Goal: Transaction & Acquisition: Purchase product/service

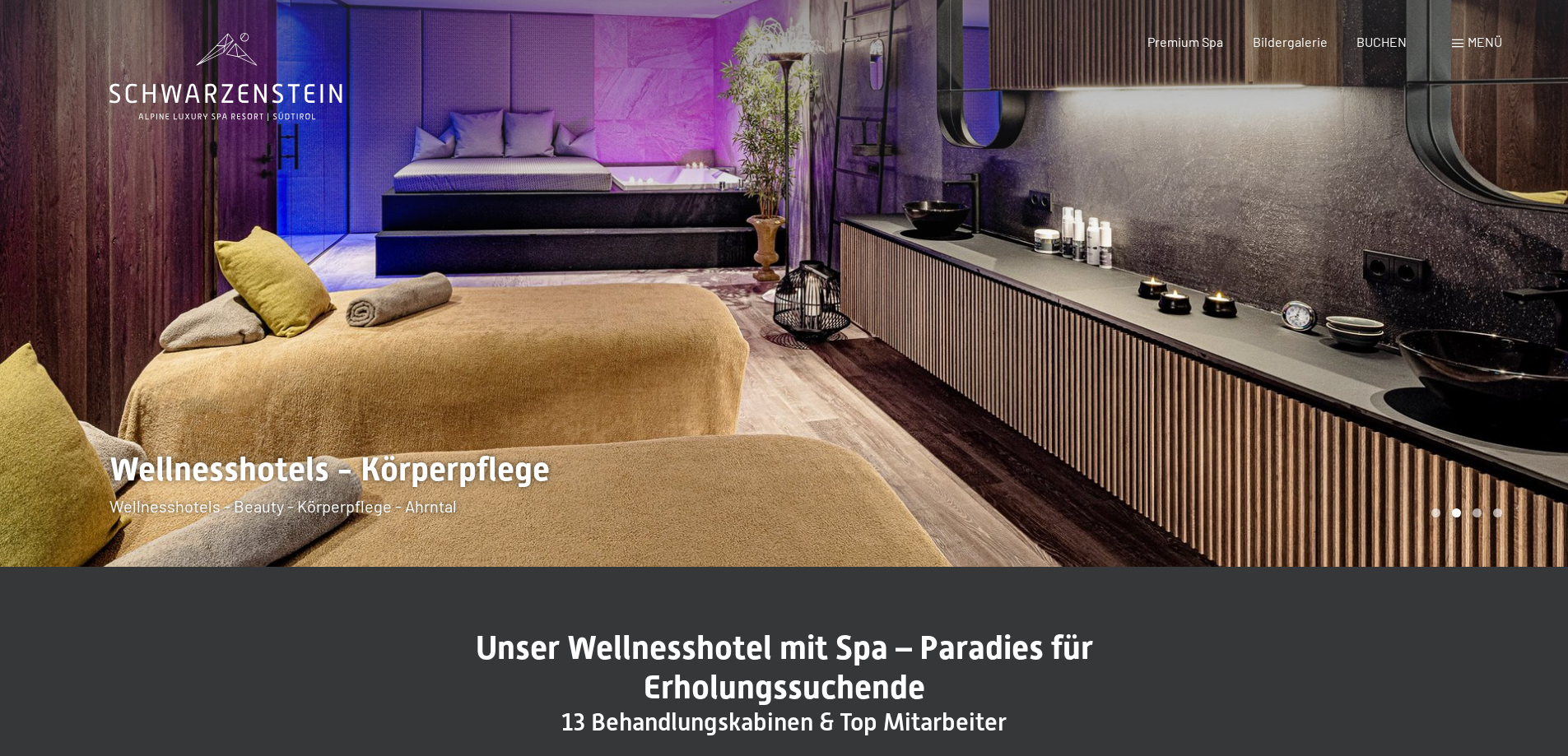
click at [1468, 41] on span "Menü" at bounding box center [1485, 42] width 35 height 15
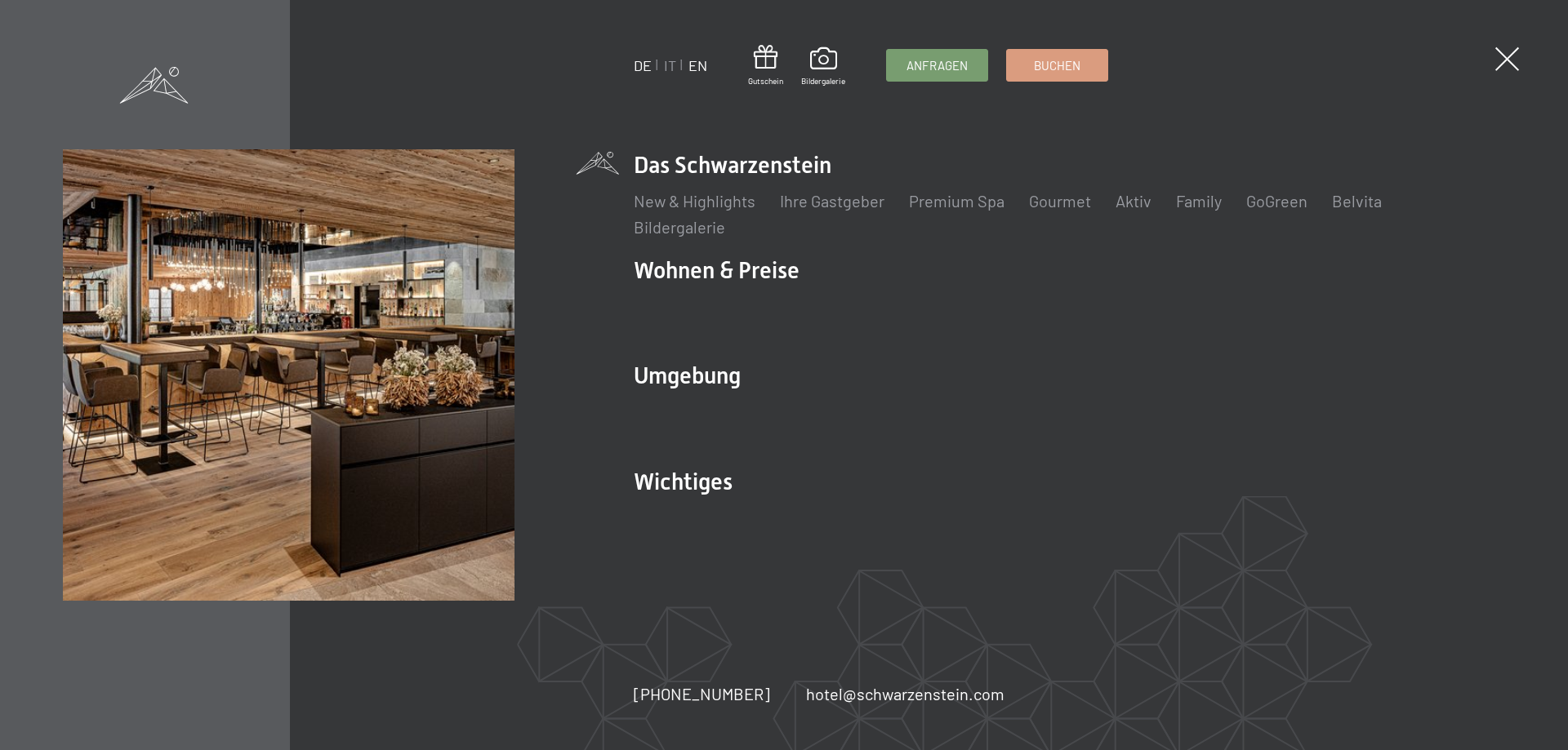
click at [701, 70] on link "EN" at bounding box center [698, 65] width 19 height 18
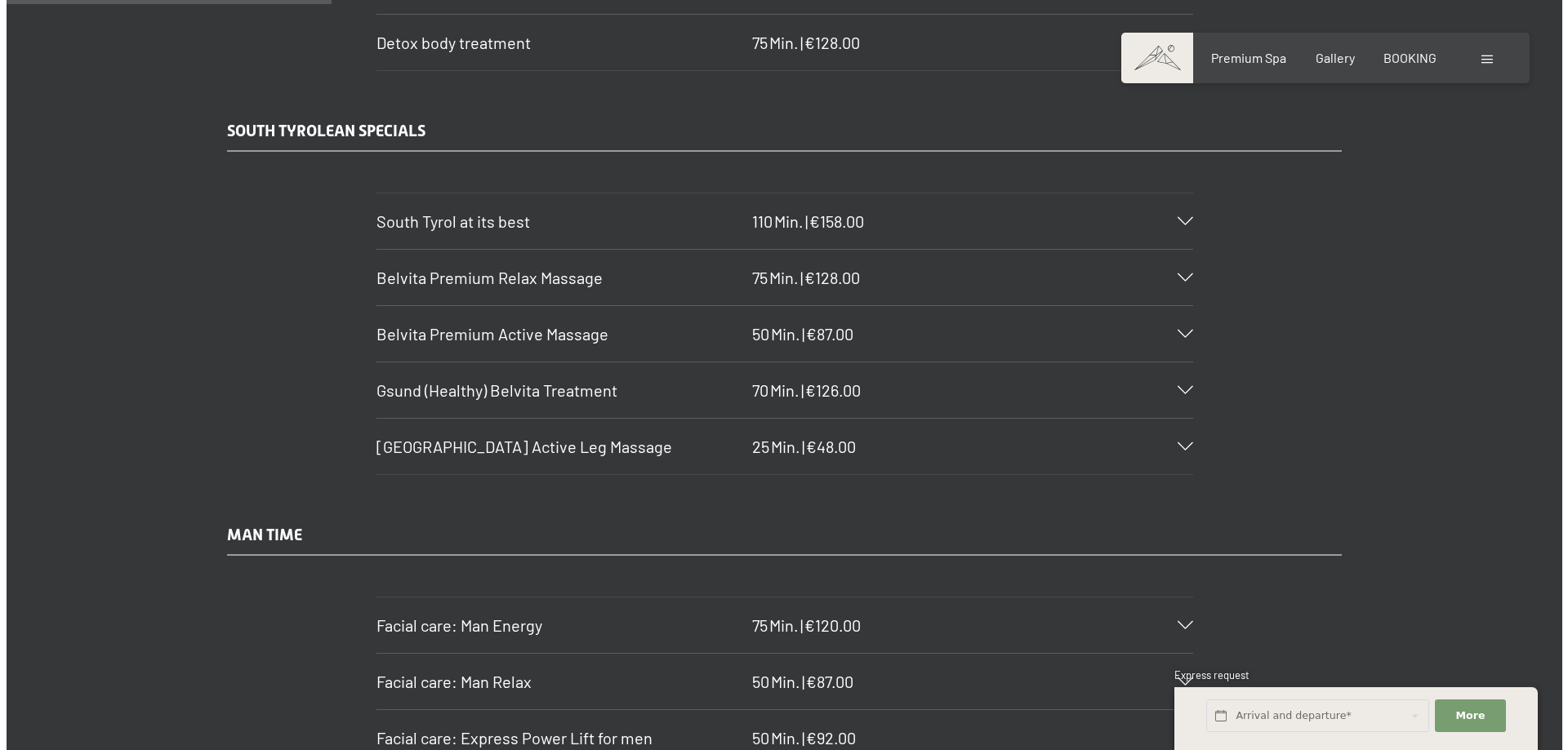
scroll to position [2613, 0]
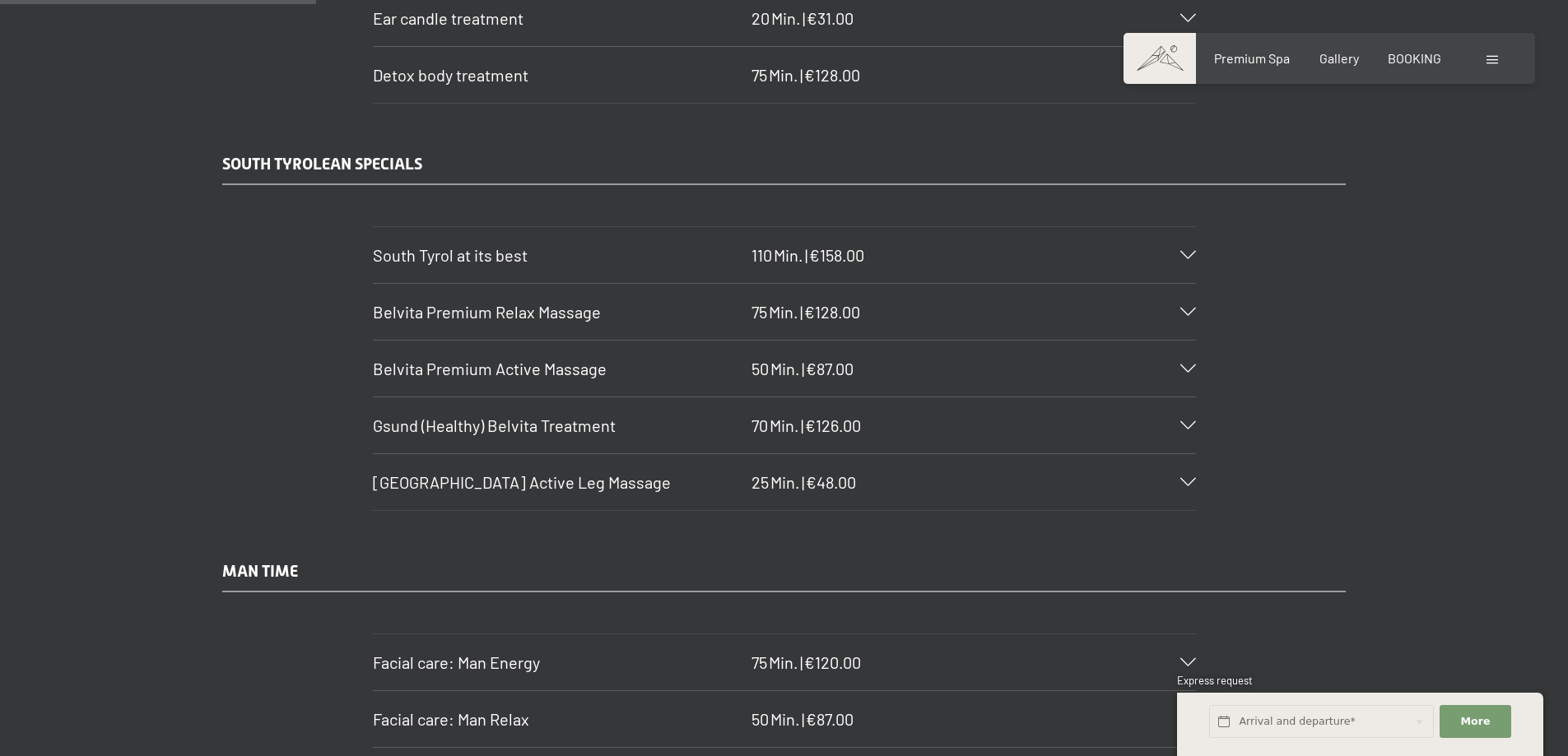
click at [1187, 367] on icon at bounding box center [1188, 369] width 15 height 8
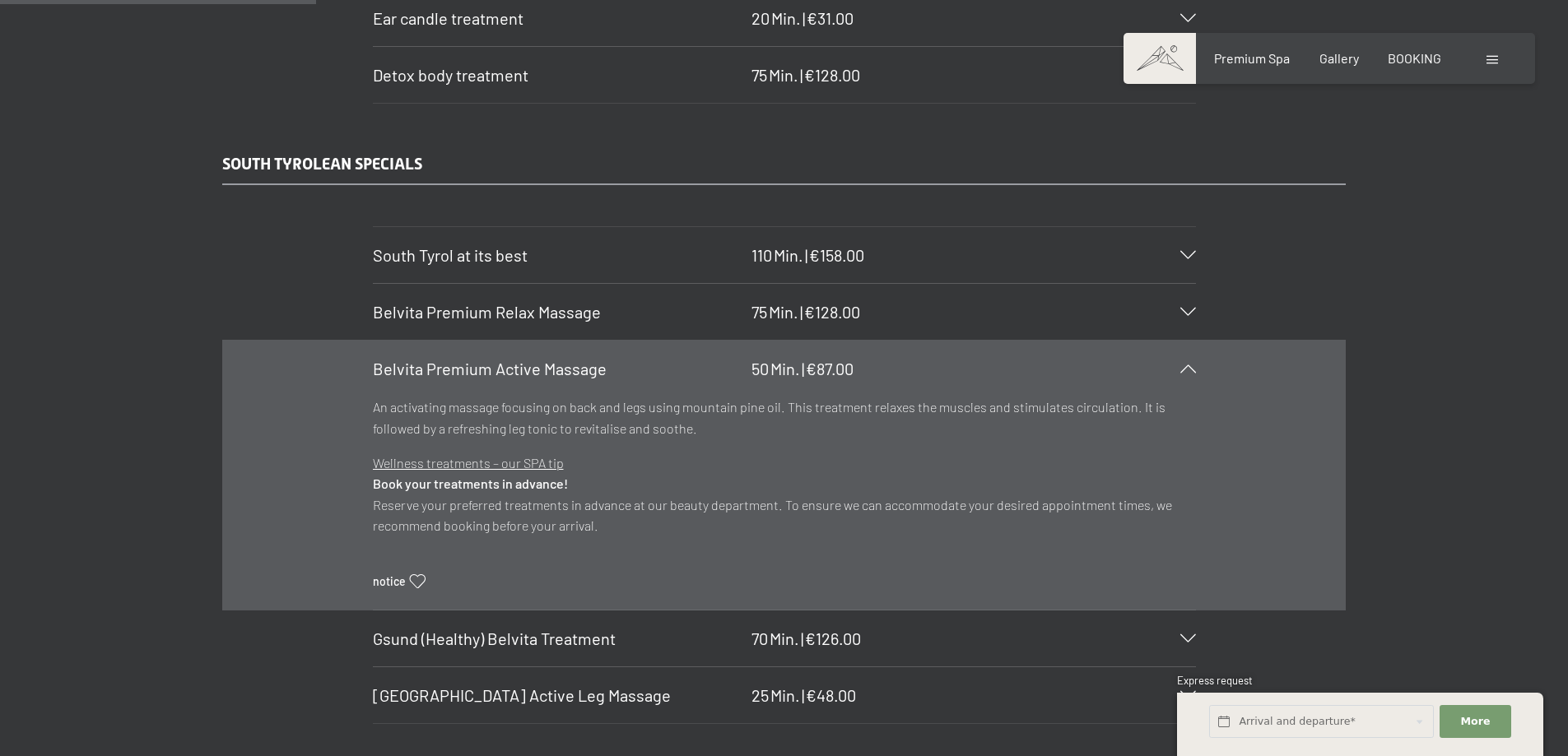
click at [456, 370] on span "Belvita Premium Active Massage" at bounding box center [489, 368] width 233 height 20
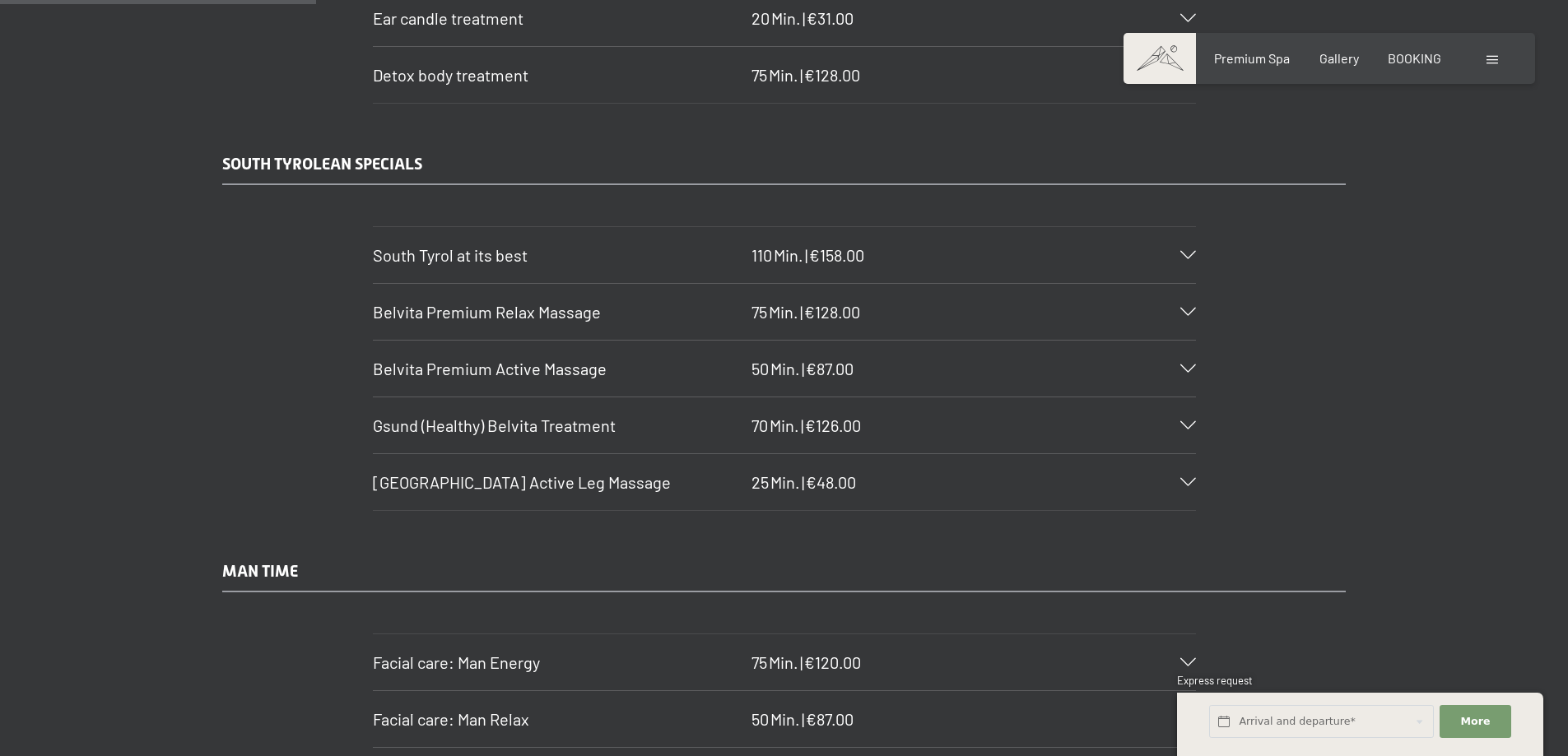
click at [456, 370] on span "Belvita Premium Active Massage" at bounding box center [489, 368] width 233 height 20
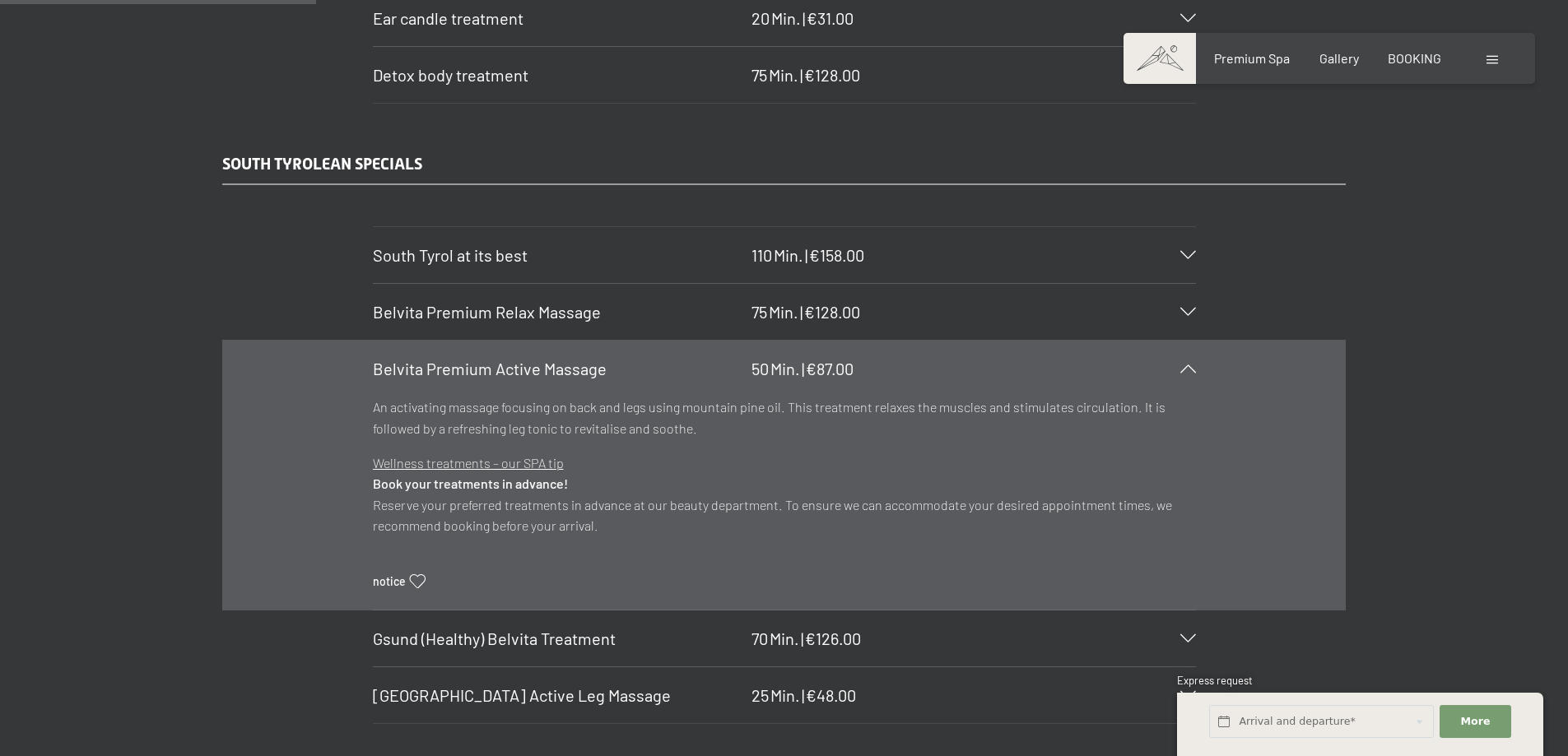
click at [1495, 63] on span at bounding box center [1492, 60] width 12 height 8
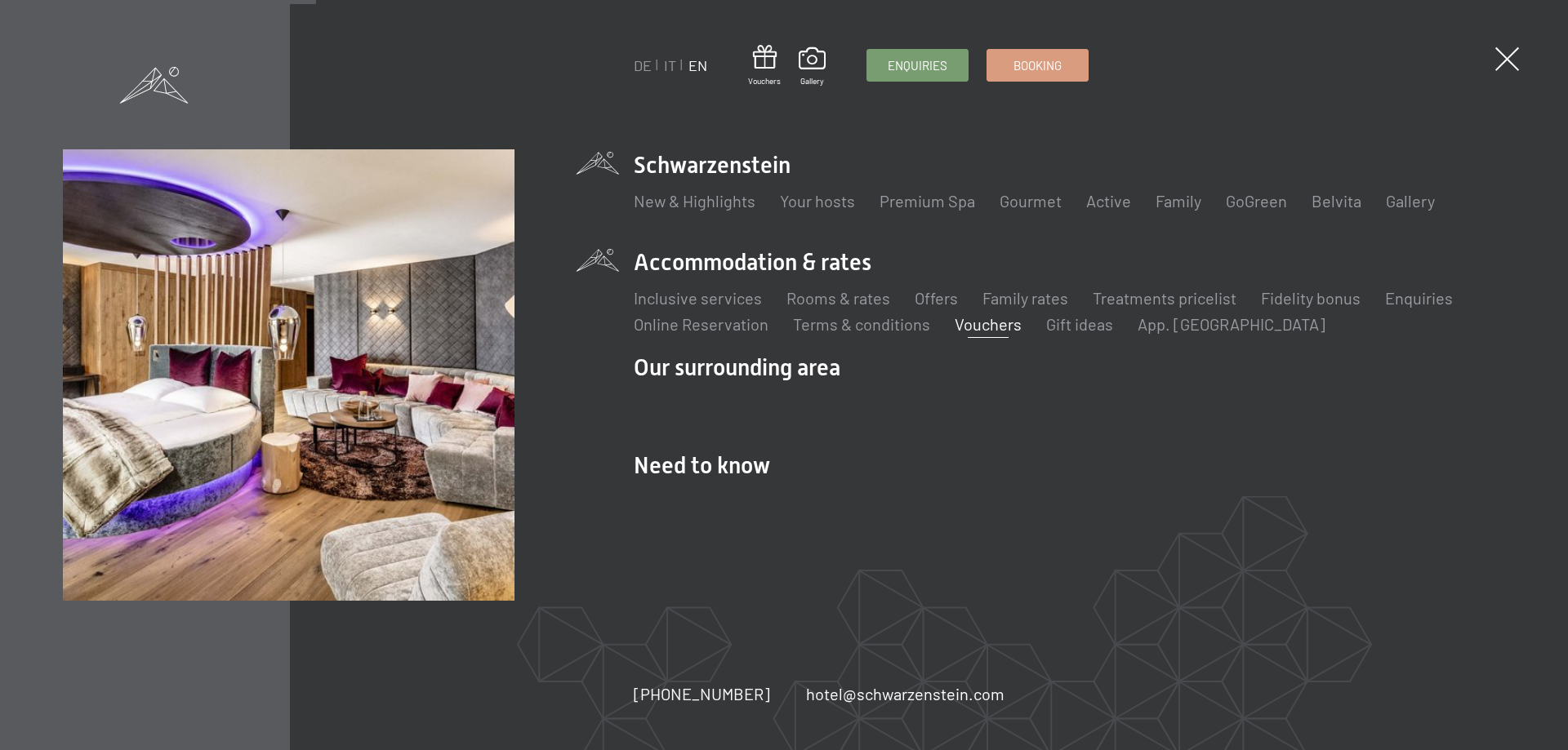
click at [982, 325] on link "Vouchers" at bounding box center [989, 323] width 67 height 19
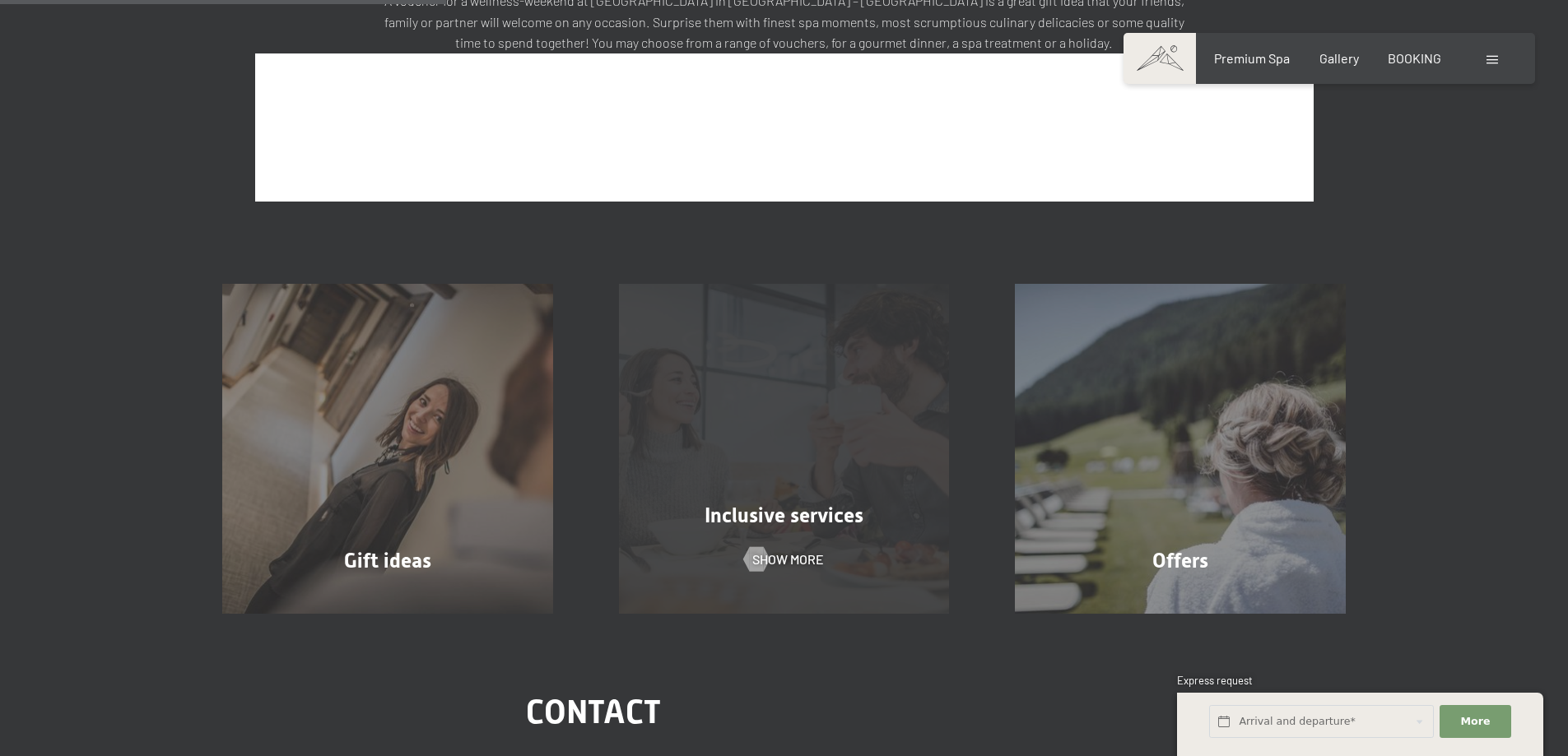
scroll to position [218, 0]
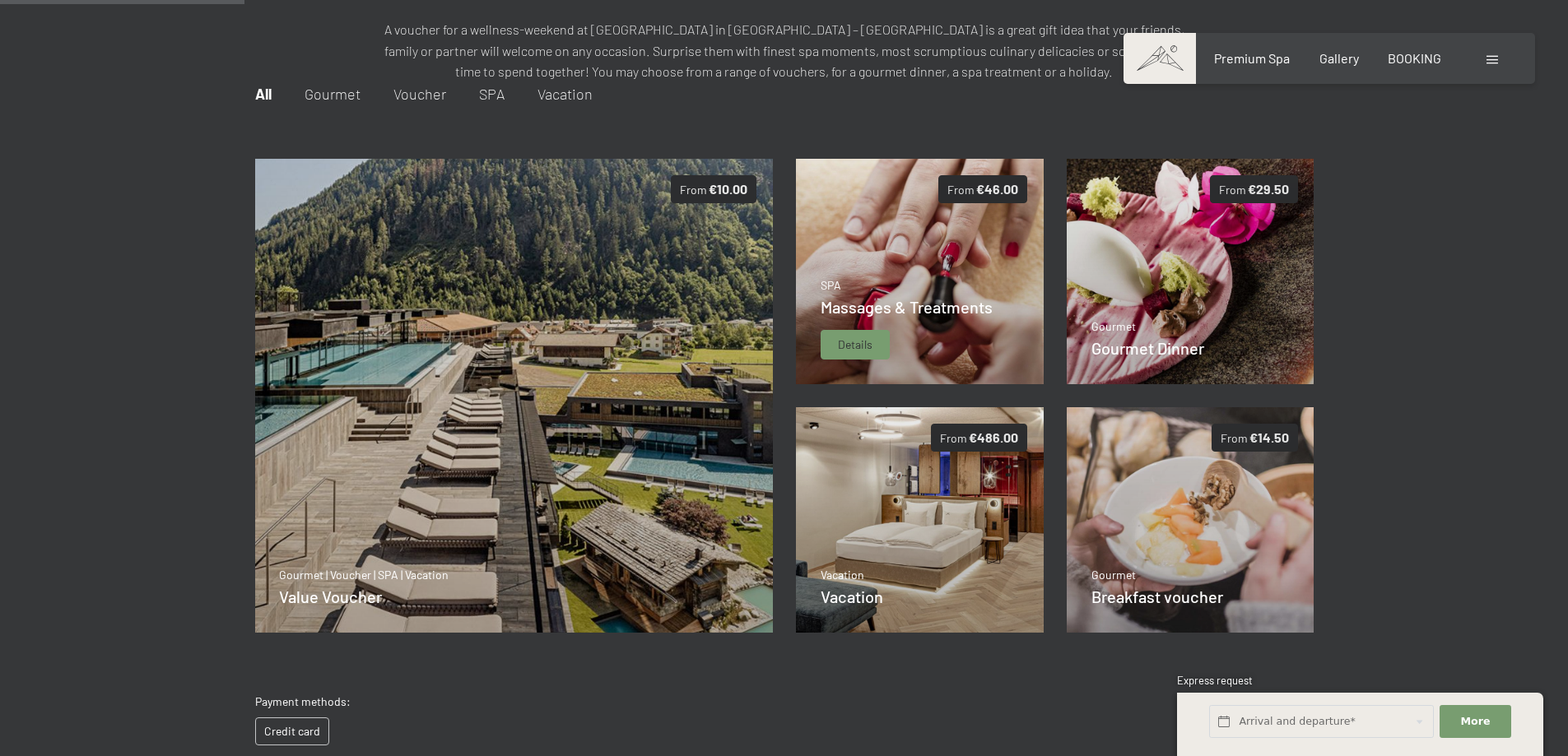
click at [911, 350] on div "SPA Massages & Treatments Details" at bounding box center [906, 318] width 172 height 82
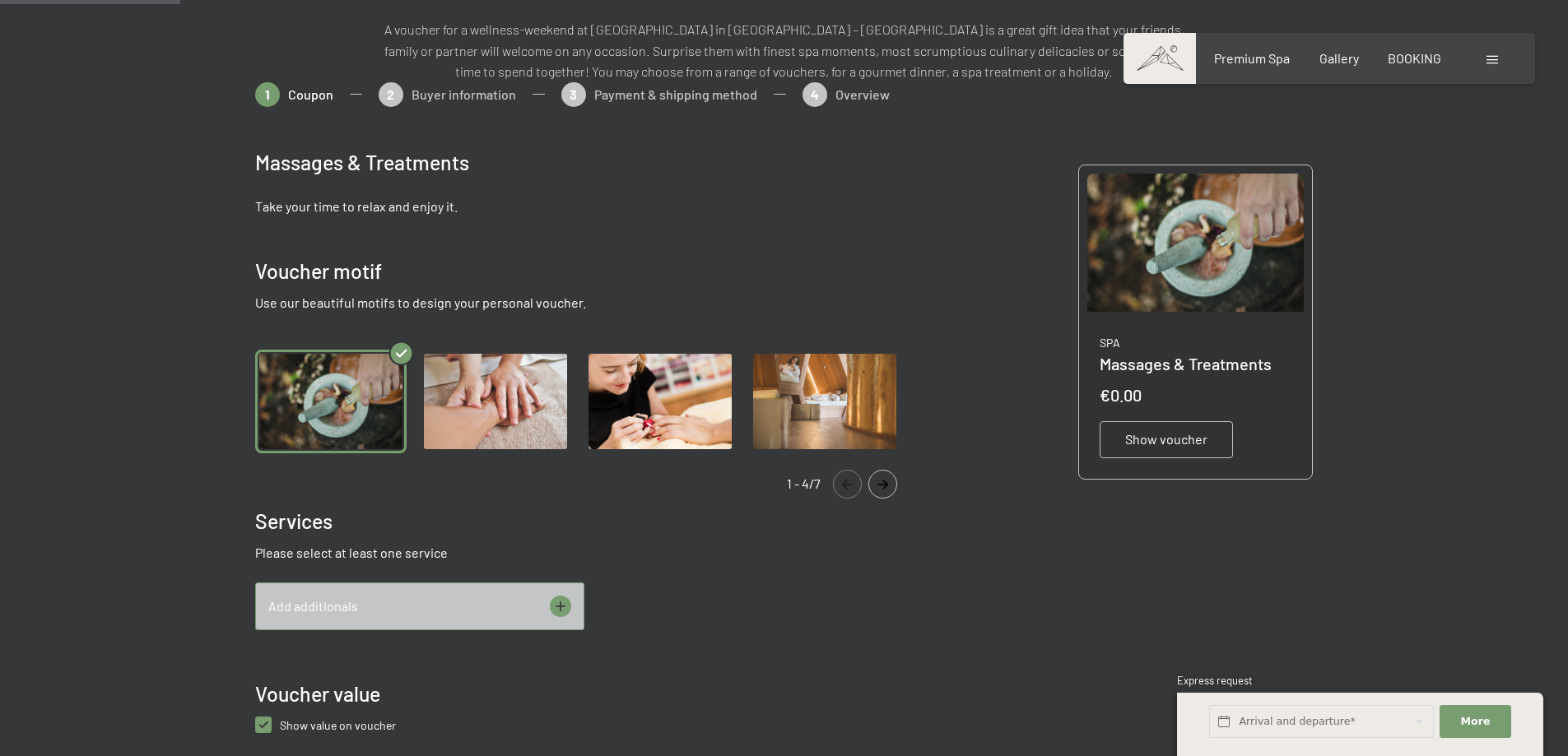
click at [556, 604] on icon at bounding box center [560, 606] width 21 height 21
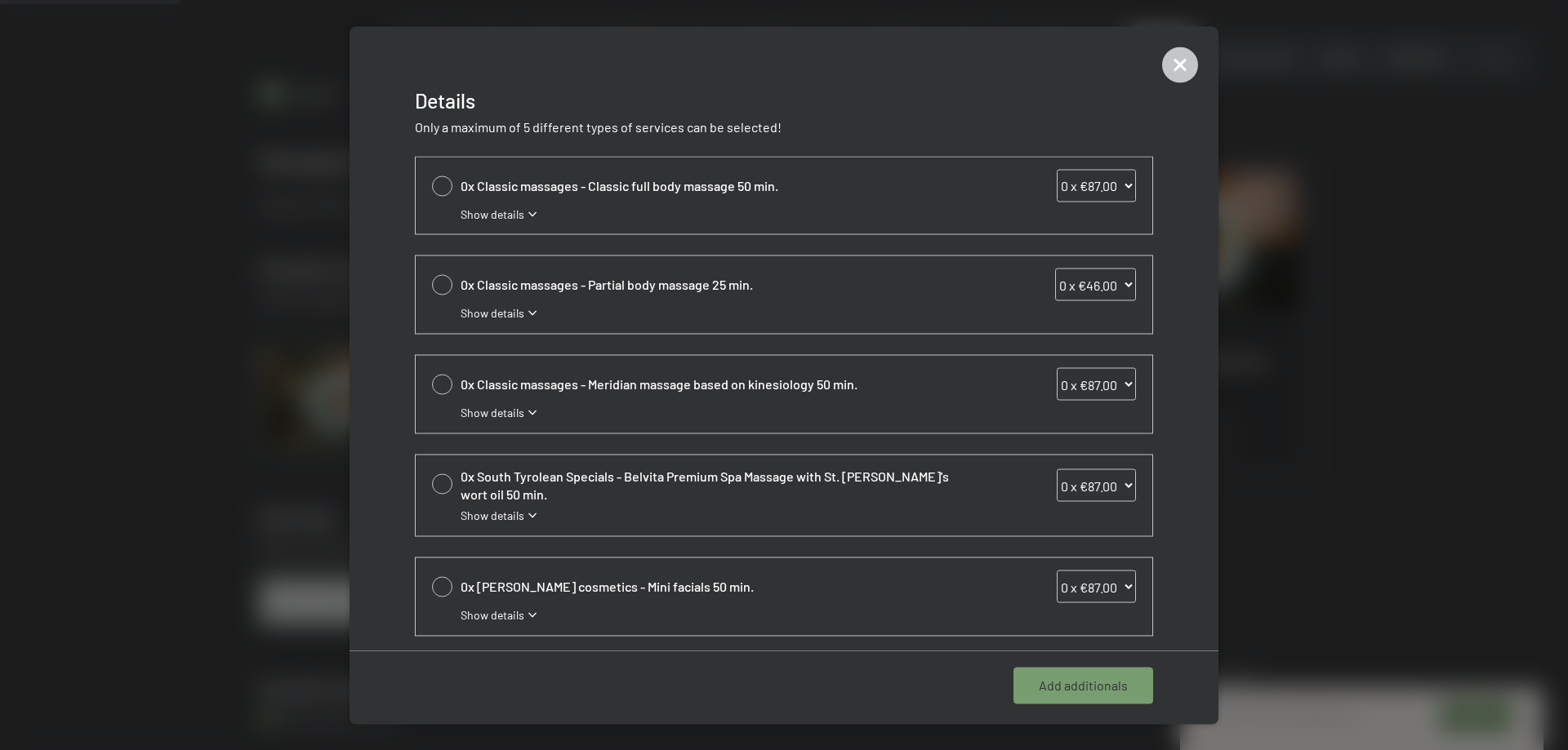
click at [447, 480] on div at bounding box center [442, 484] width 20 height 20
select select "1"
click at [1109, 691] on span "Add 1 additional" at bounding box center [1083, 685] width 90 height 18
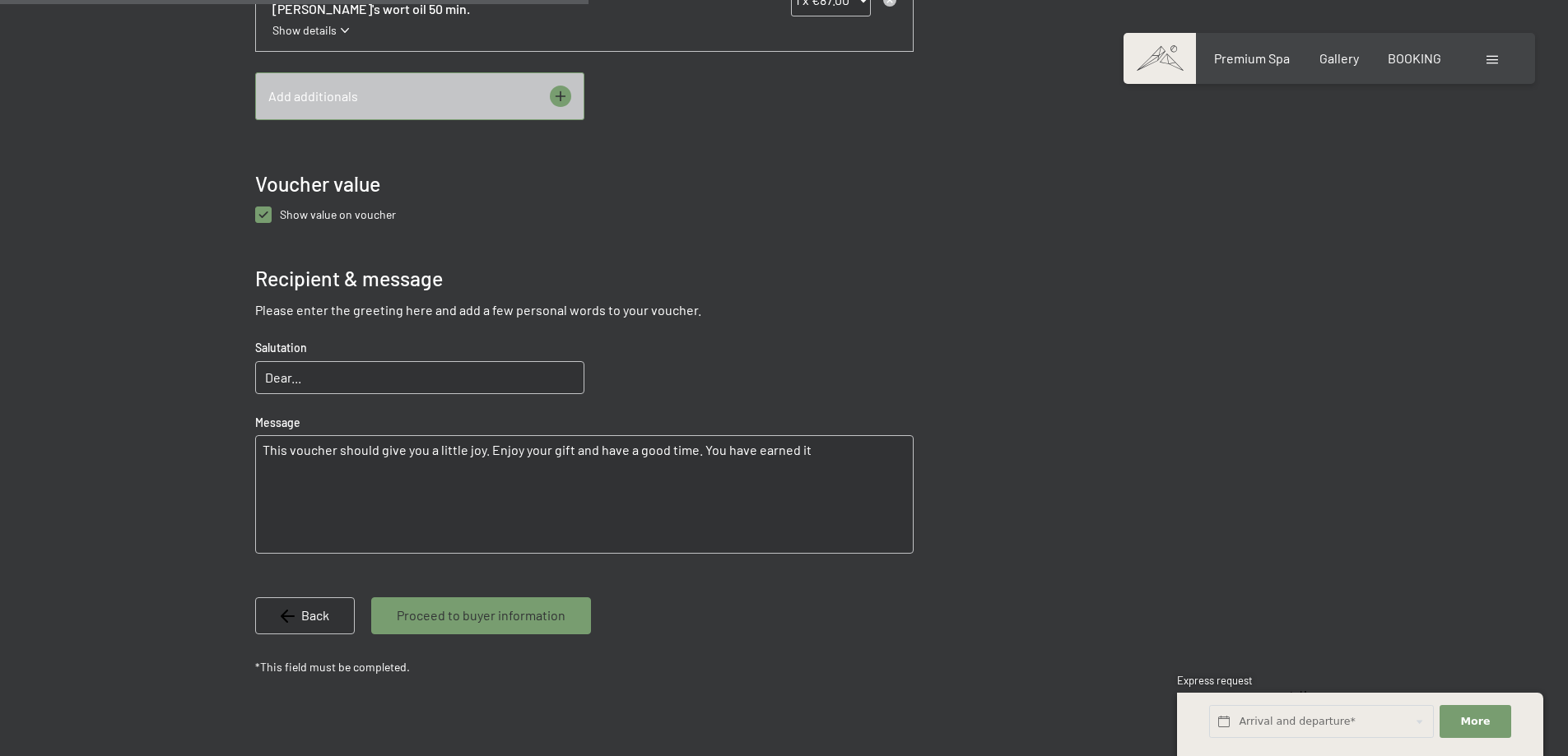
scroll to position [876, 0]
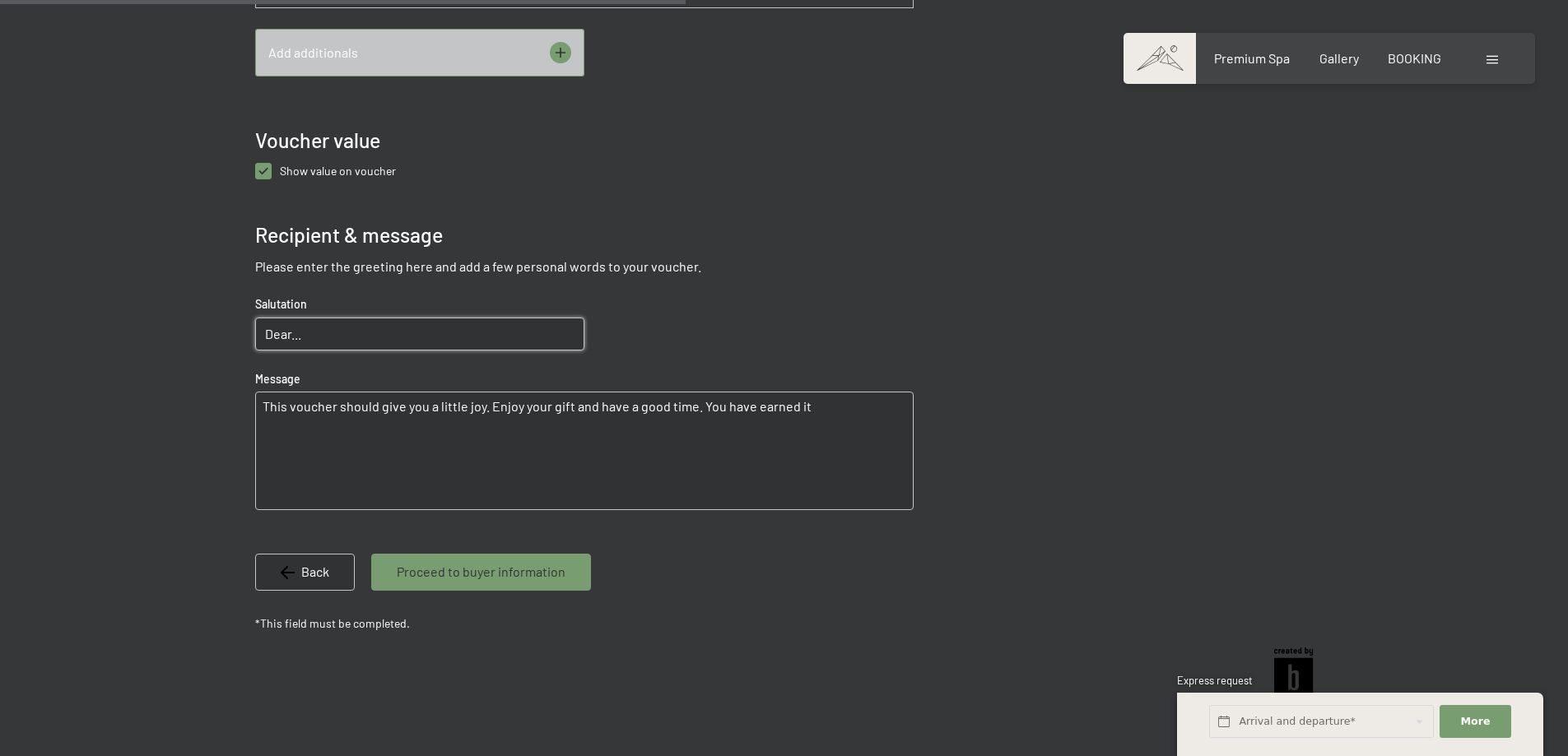
click at [367, 332] on input "Dear..." at bounding box center [420, 333] width 329 height 33
click at [370, 400] on textarea "This voucher should give you a little joy. Enjoy your gift and have a good time…" at bounding box center [585, 451] width 658 height 119
click at [329, 328] on input "Dear..." at bounding box center [420, 333] width 329 height 33
drag, startPoint x: 329, startPoint y: 328, endPoint x: 235, endPoint y: 338, distance: 94.5
click at [235, 338] on bn-voucher-app at bounding box center [784, 66] width 1123 height 1285
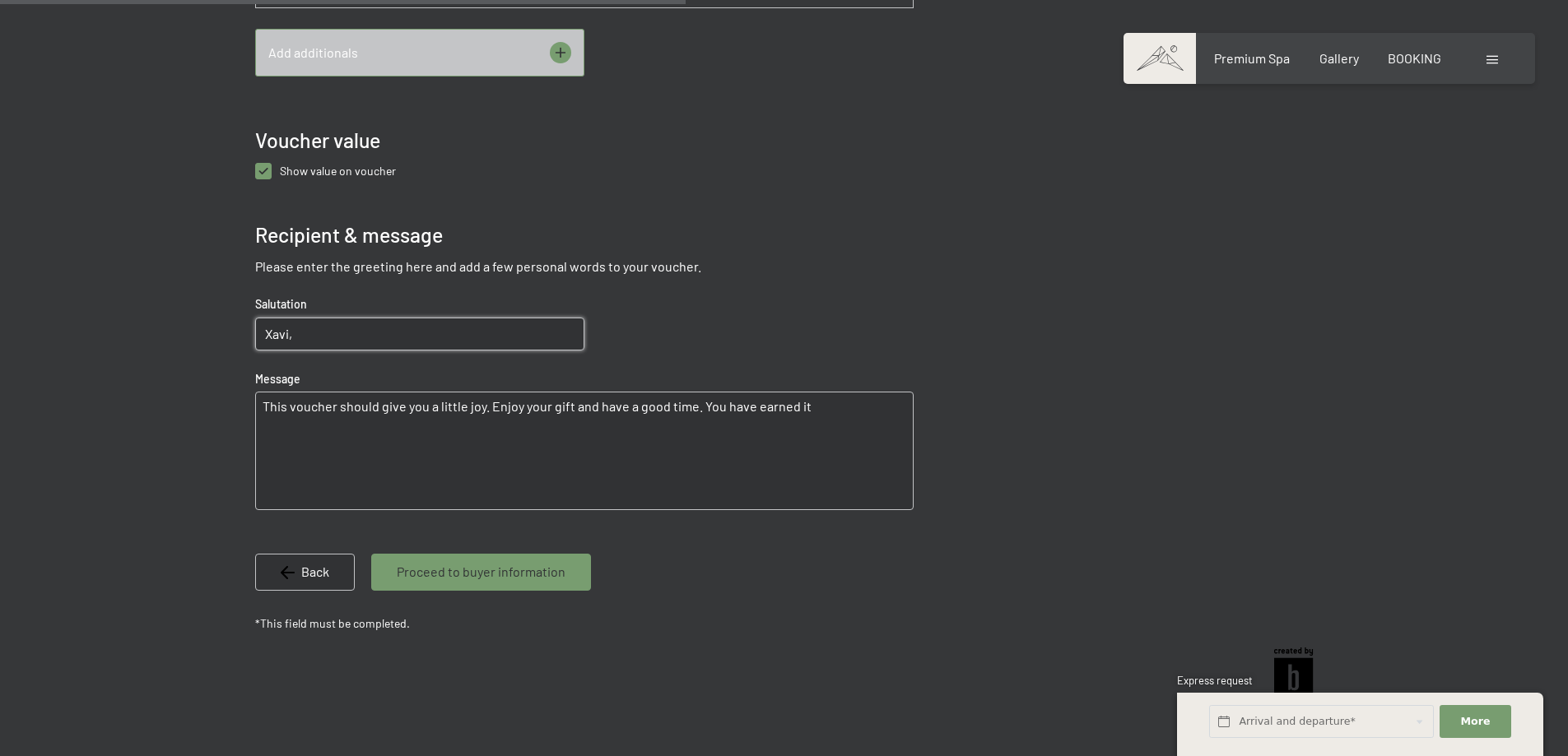
type input "Xavi,"
type textarea "This voucher should give you a little joy. Enjoy your gift and have a good time…"
type textarea "que et fas viejo! ara ja és època"
